Goal: Find specific fact: Find specific fact

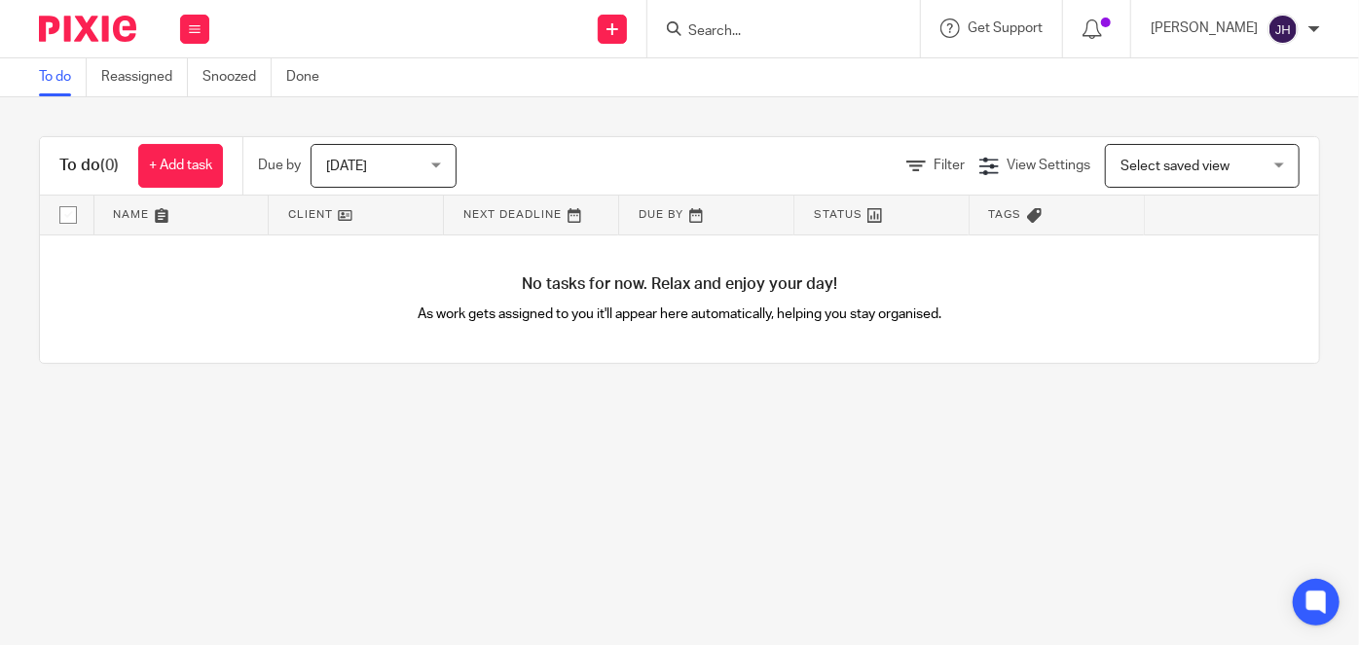
click at [816, 29] on input "Search" at bounding box center [773, 32] width 175 height 18
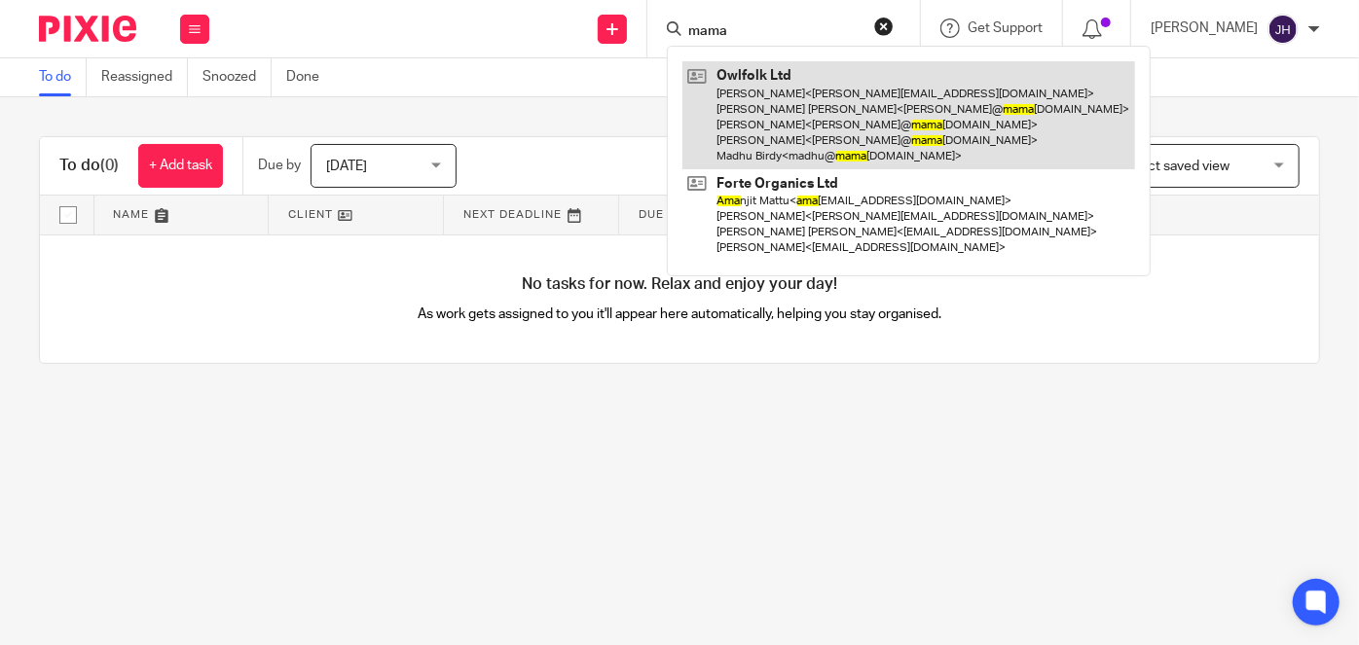
type input "mama"
click at [900, 143] on link at bounding box center [908, 115] width 453 height 108
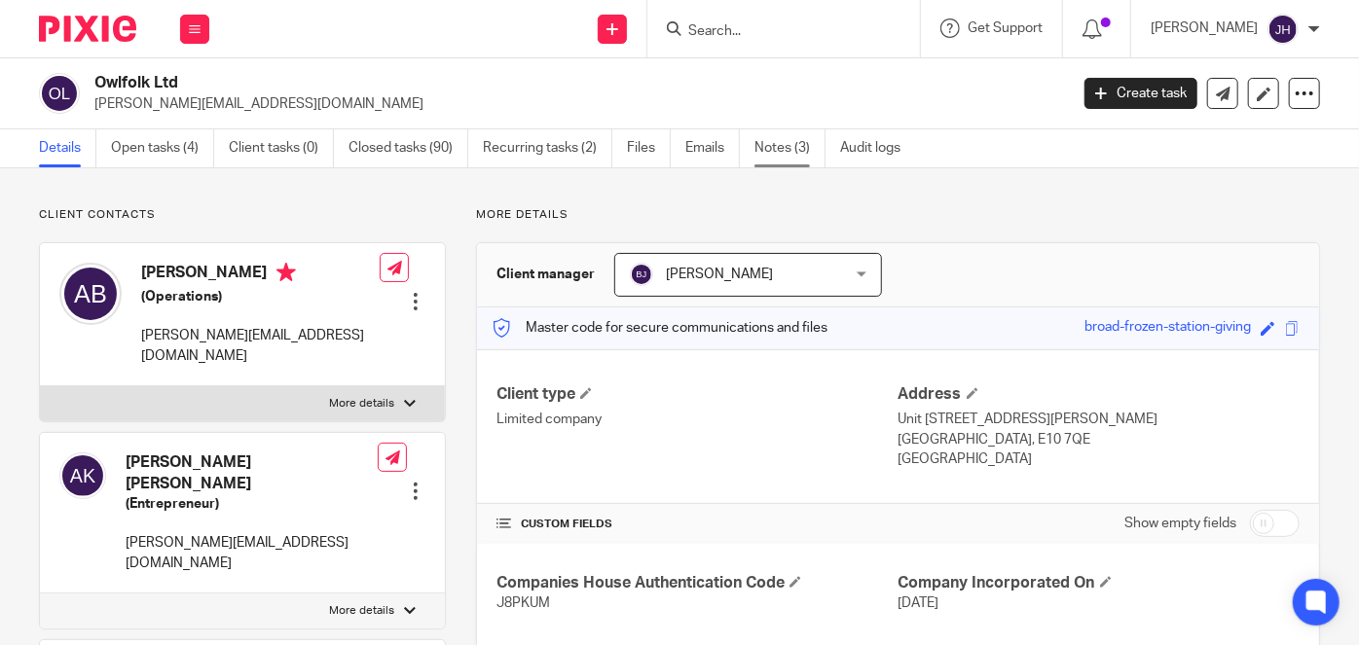
click at [773, 136] on link "Notes (3)" at bounding box center [790, 148] width 71 height 38
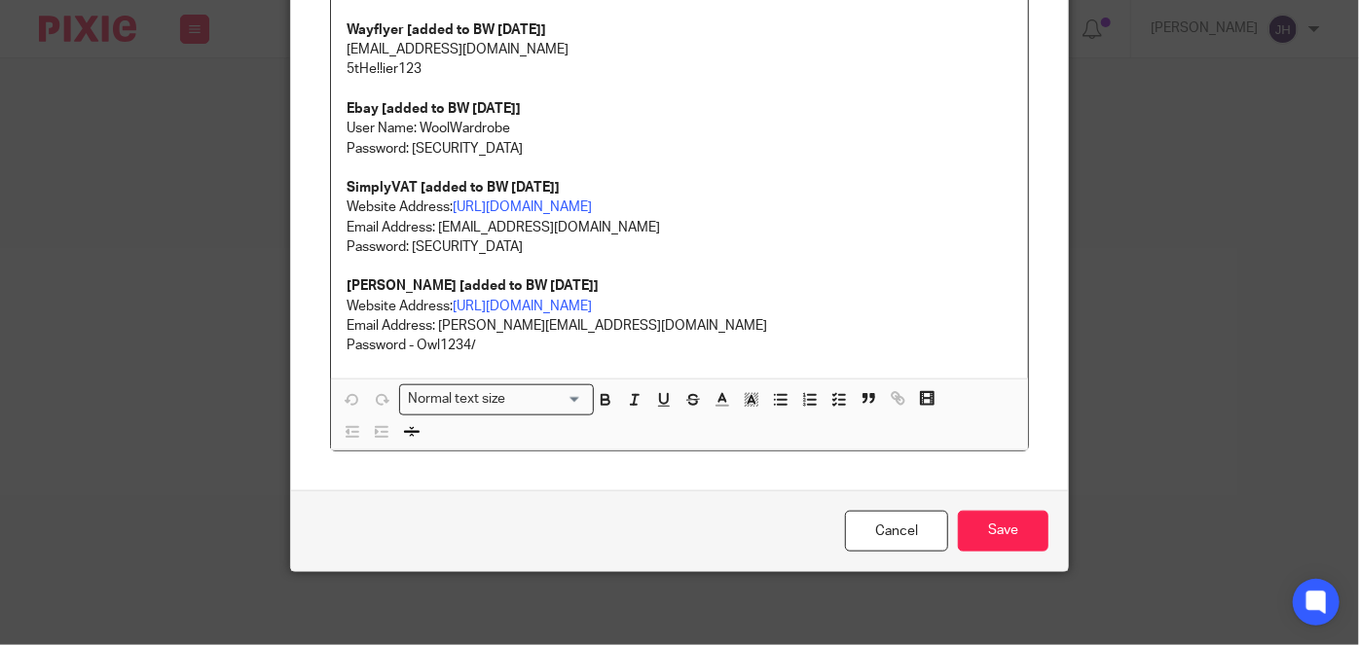
scroll to position [877, 0]
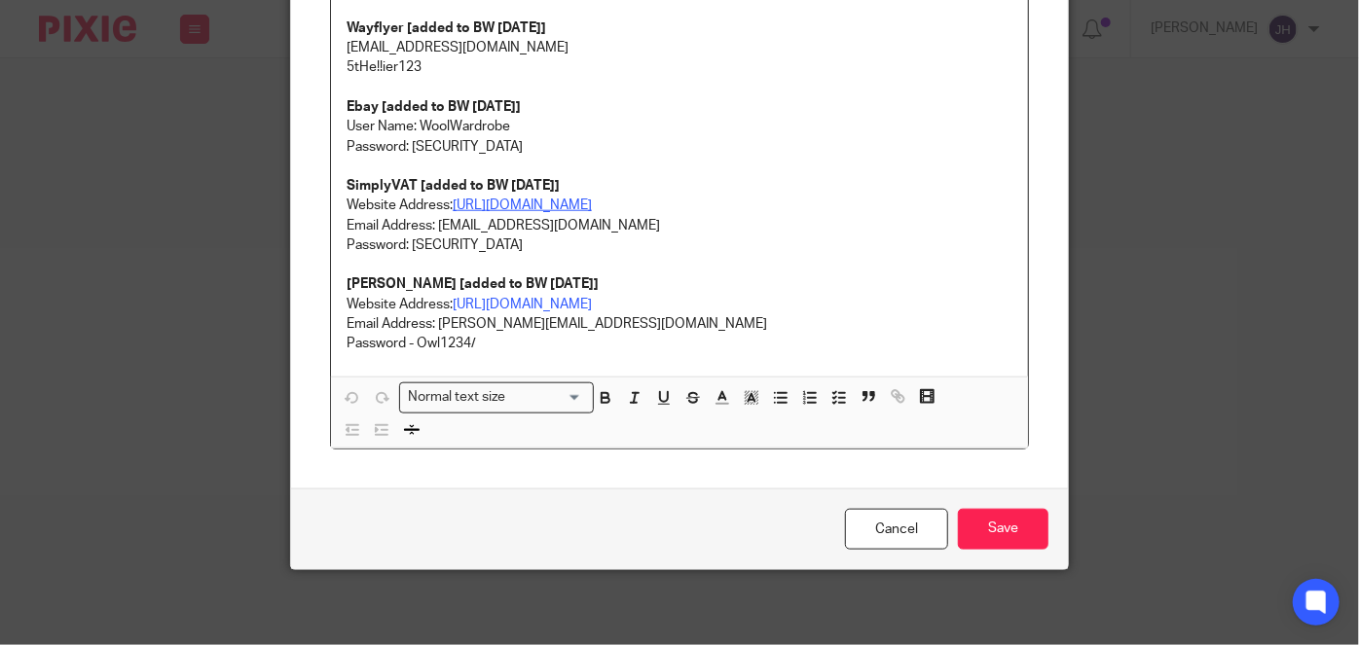
click at [558, 203] on link "[URL][DOMAIN_NAME]" at bounding box center [522, 206] width 139 height 14
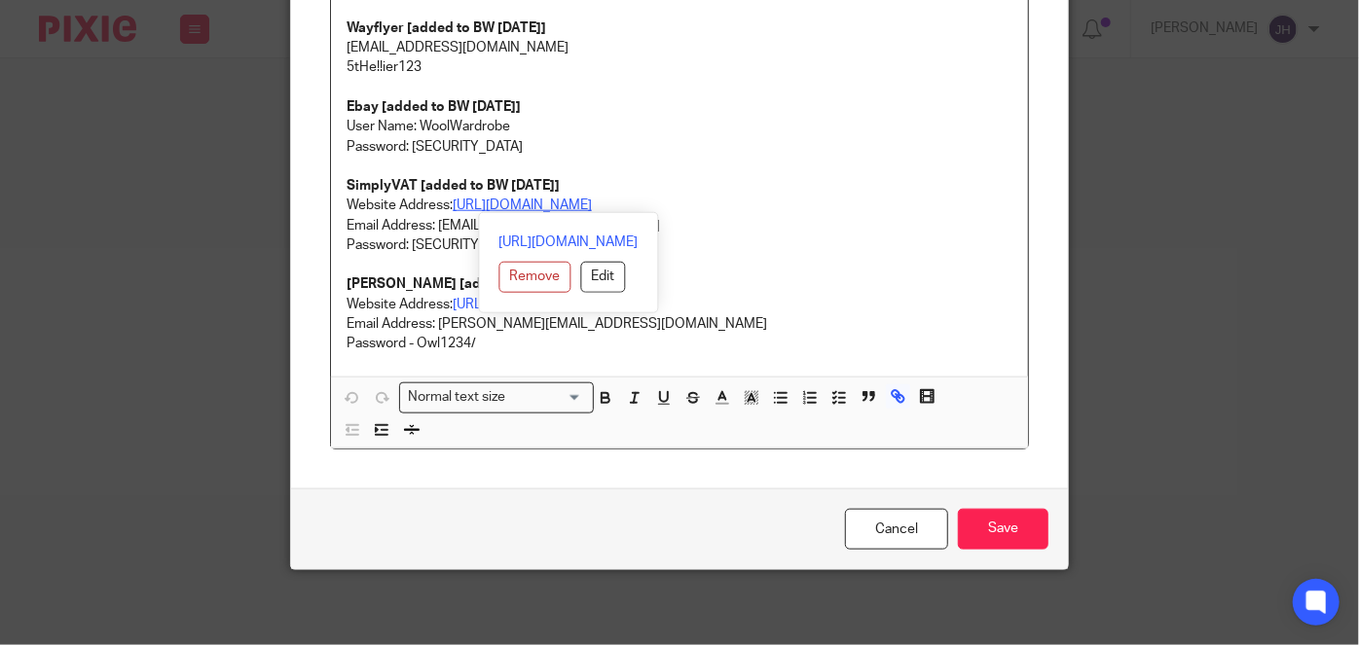
click at [558, 203] on link "[URL][DOMAIN_NAME]" at bounding box center [522, 206] width 139 height 14
click at [571, 234] on link "[URL][DOMAIN_NAME]" at bounding box center [568, 242] width 139 height 19
click at [838, 240] on p "Password: [SECURITY_DATA]" at bounding box center [680, 245] width 666 height 19
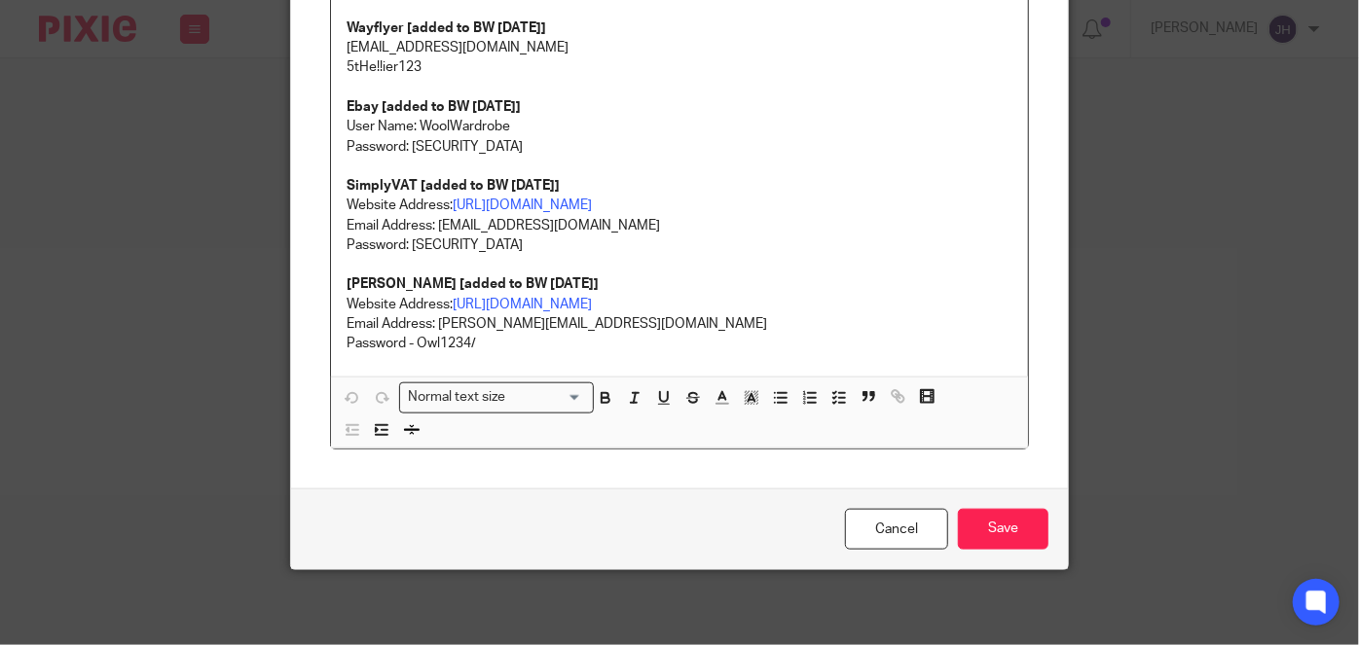
click at [430, 223] on p "Email Address: [EMAIL_ADDRESS][DOMAIN_NAME]" at bounding box center [680, 225] width 666 height 19
click at [449, 217] on p "Email Address: [EMAIL_ADDRESS][DOMAIN_NAME]" at bounding box center [680, 225] width 666 height 19
drag, startPoint x: 449, startPoint y: 217, endPoint x: 595, endPoint y: 222, distance: 146.1
click at [595, 222] on p "Email Address: [EMAIL_ADDRESS][DOMAIN_NAME]" at bounding box center [680, 225] width 666 height 19
copy p "[EMAIL_ADDRESS][DOMAIN_NAME]"
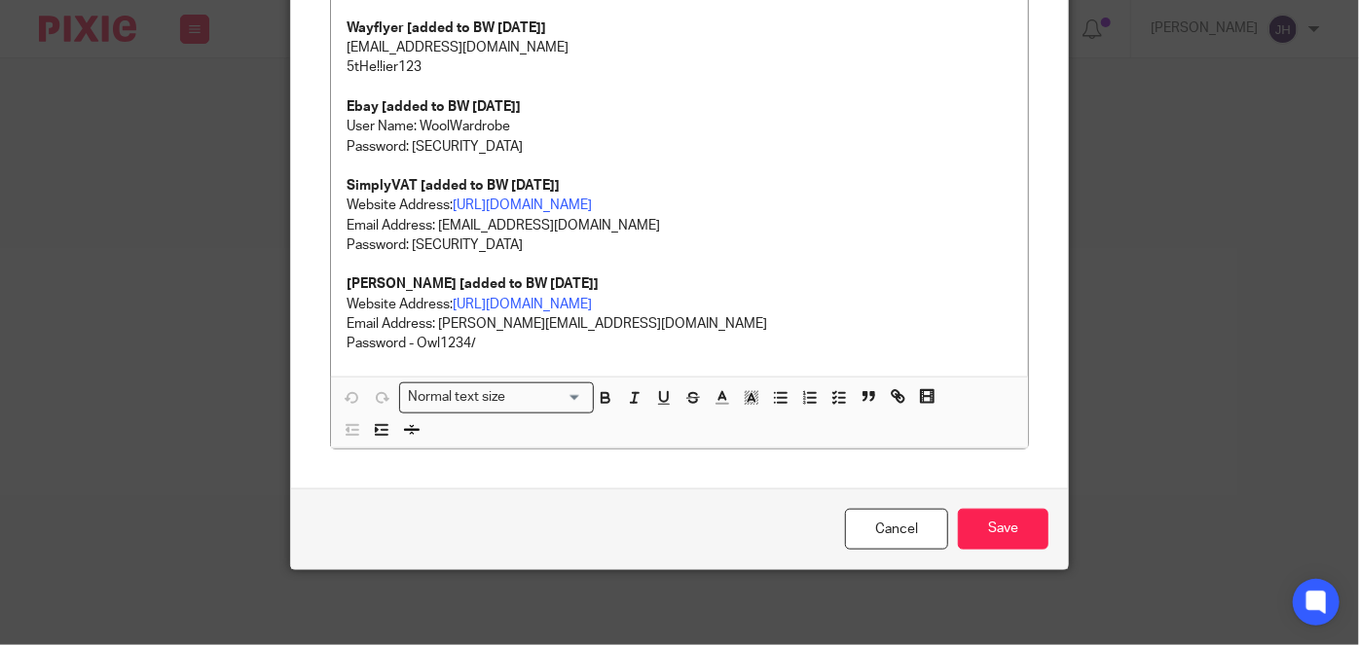
click at [429, 237] on p "Password: [SECURITY_DATA]" at bounding box center [680, 245] width 666 height 19
drag, startPoint x: 429, startPoint y: 237, endPoint x: 506, endPoint y: 240, distance: 77.0
click at [506, 240] on p "Password: [SECURITY_DATA]" at bounding box center [680, 245] width 666 height 19
copy p "ErFQRNn9j55Y5D"
